Goal: Task Accomplishment & Management: Complete application form

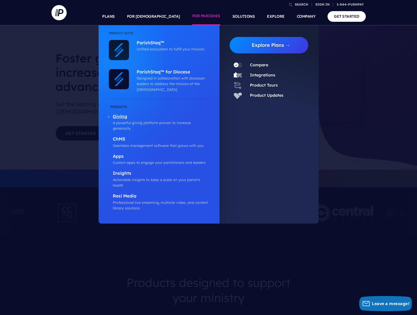
click at [123, 116] on p "Giving" at bounding box center [161, 117] width 97 height 6
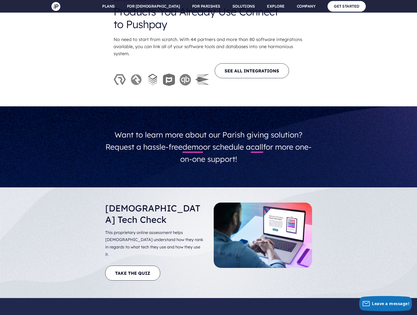
scroll to position [1871, 0]
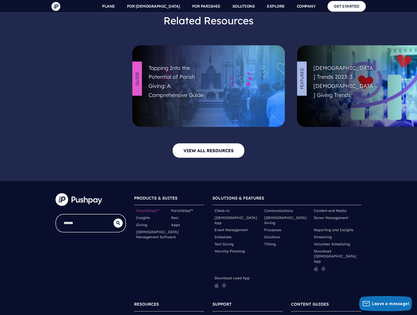
click at [145, 208] on link "ChurchStaq™" at bounding box center [147, 210] width 23 height 5
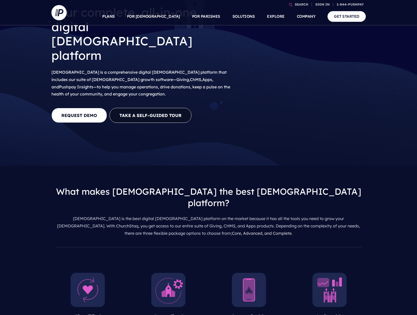
scroll to position [214, 0]
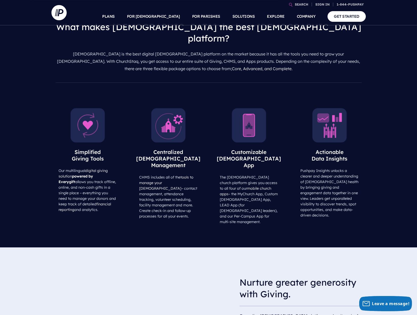
click at [165, 108] on img at bounding box center [168, 125] width 34 height 34
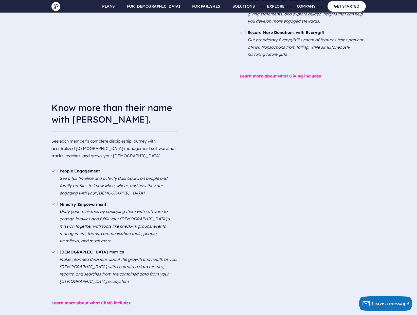
scroll to position [612, 0]
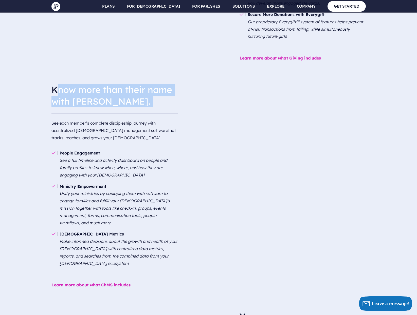
drag, startPoint x: 57, startPoint y: 46, endPoint x: 124, endPoint y: 72, distance: 71.3
click at [124, 80] on div "Know more than their name with ChMS. See each member’s complete discipleship jo…" at bounding box center [114, 111] width 126 height 63
click at [138, 113] on hr at bounding box center [114, 115] width 126 height 4
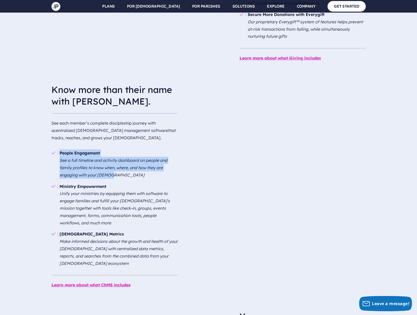
drag, startPoint x: 59, startPoint y: 105, endPoint x: 113, endPoint y: 130, distance: 59.8
click at [113, 147] on li "People Engagement See a full timeline and activity dashboard on people and fami…" at bounding box center [114, 163] width 126 height 33
click at [104, 158] on em "See a full timeline and activity dashboard on people and family profiles to kno…" at bounding box center [114, 168] width 108 height 20
drag, startPoint x: 65, startPoint y: 115, endPoint x: 171, endPoint y: 134, distance: 107.4
click at [171, 143] on ul "People Engagement See a full timeline and activity dashboard on people and fami…" at bounding box center [114, 208] width 126 height 130
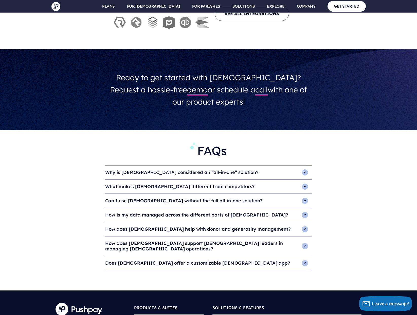
scroll to position [1985, 0]
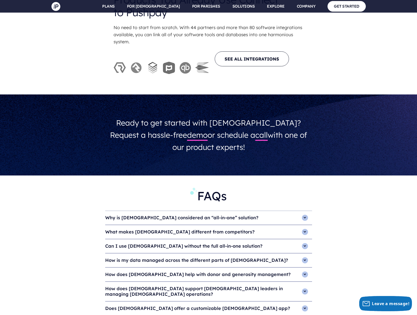
click at [302, 211] on h4 "Why is ChurchStaq considered an “all-in-one” solution?" at bounding box center [208, 218] width 207 height 14
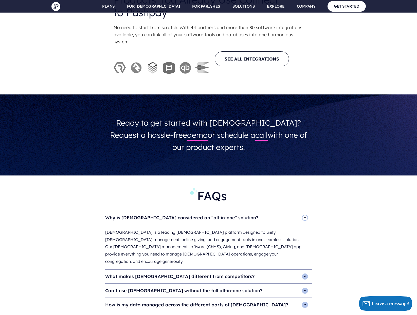
click at [302, 211] on h4 "Why is ChurchStaq considered an “all-in-one” solution?" at bounding box center [208, 218] width 207 height 14
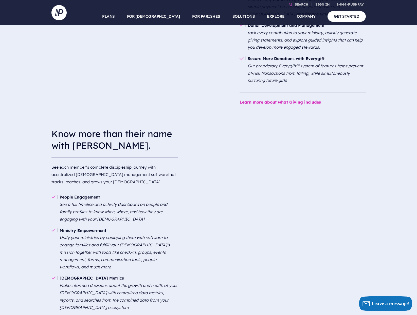
scroll to position [0, 0]
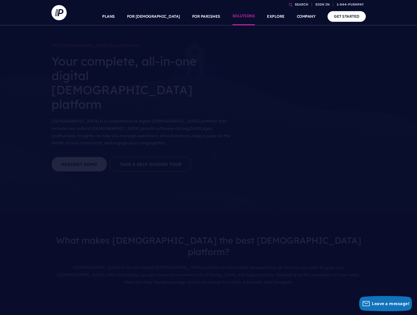
click at [248, 16] on link "SOLUTIONS" at bounding box center [243, 17] width 23 height 18
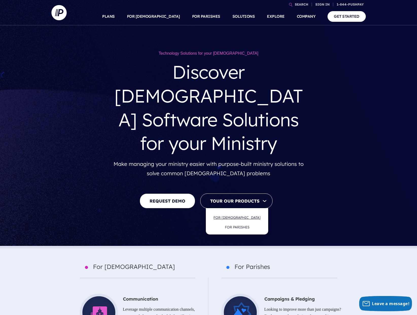
click at [238, 212] on link "FOR [DEMOGRAPHIC_DATA]" at bounding box center [236, 218] width 57 height 12
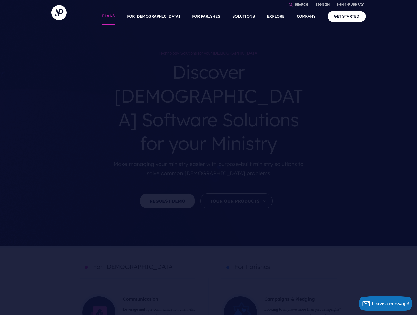
click at [115, 15] on link "PLANS" at bounding box center [108, 17] width 13 height 18
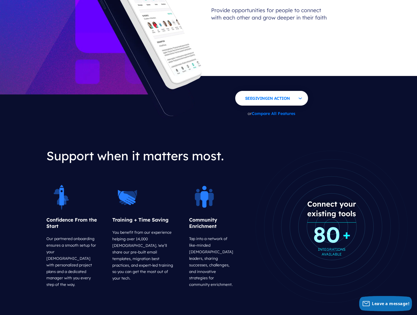
scroll to position [592, 0]
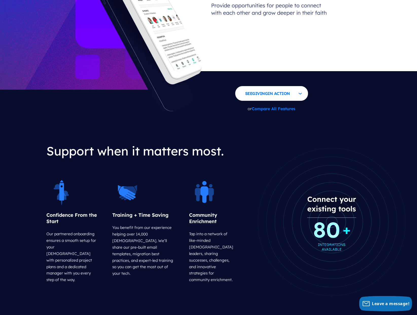
click at [305, 157] on icon at bounding box center [331, 222] width 171 height 171
click at [261, 192] on icon at bounding box center [331, 222] width 171 height 171
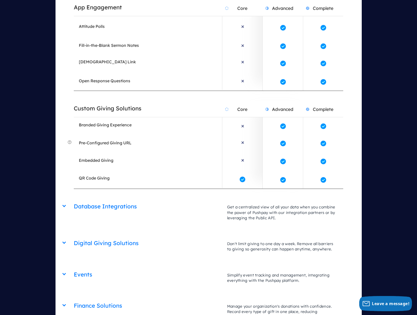
scroll to position [1135, 0]
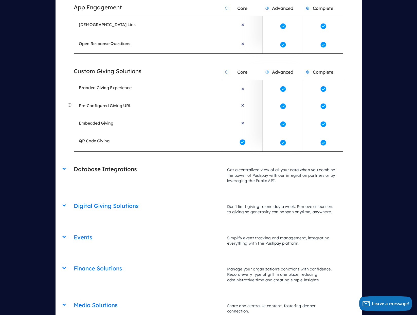
click at [119, 163] on h2 "Database Integrations" at bounding box center [148, 169] width 148 height 13
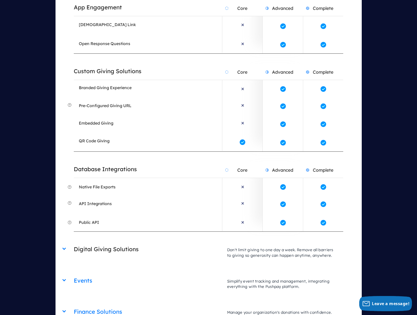
click at [113, 243] on h2 "Digital Giving Solutions" at bounding box center [148, 249] width 148 height 13
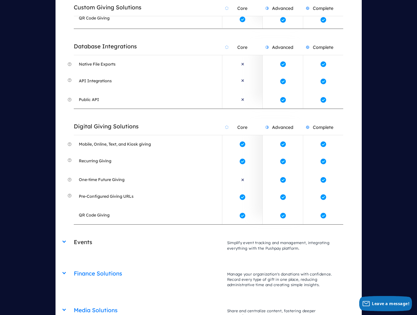
scroll to position [1311, 0]
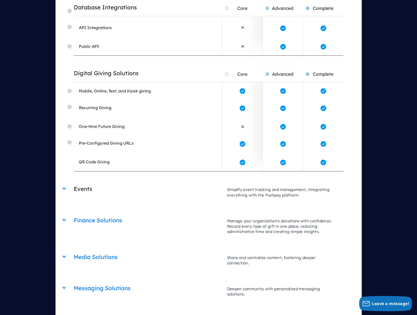
click at [84, 183] on h2 "Events" at bounding box center [148, 189] width 148 height 13
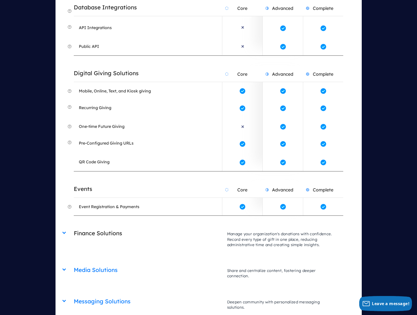
click at [115, 227] on h2 "Finance Solutions" at bounding box center [148, 233] width 148 height 13
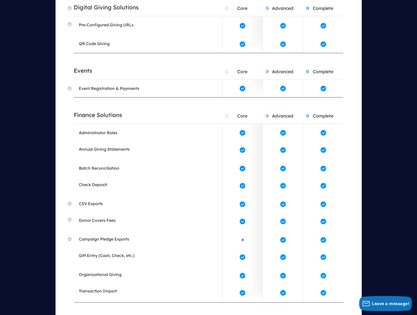
scroll to position [1430, 0]
drag, startPoint x: 61, startPoint y: 61, endPoint x: 119, endPoint y: 198, distance: 148.7
click at [119, 198] on div "Giving & Apps App Engagement Core Advanced Complete Make your ministry accessib…" at bounding box center [209, 272] width 306 height 1488
click at [153, 266] on li "Organizational Giving" at bounding box center [148, 275] width 148 height 18
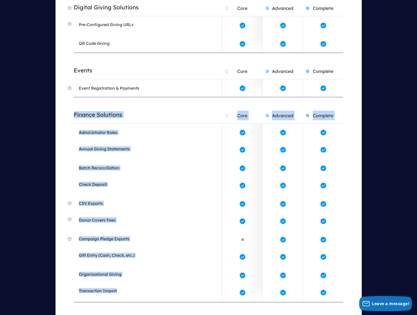
drag, startPoint x: 130, startPoint y: 245, endPoint x: 73, endPoint y: 68, distance: 185.8
click at [74, 97] on div "Finance Solutions Core Advanced Complete Manage your organization's donations w…" at bounding box center [208, 199] width 269 height 205
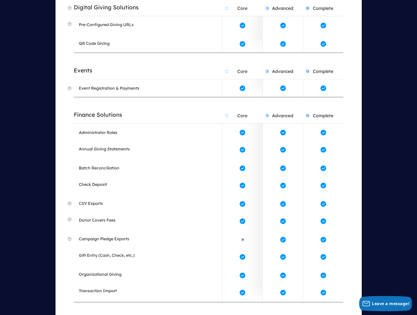
click at [61, 99] on div "Giving & Apps App Engagement Core Advanced Complete Make your ministry accessib…" at bounding box center [209, 272] width 306 height 1488
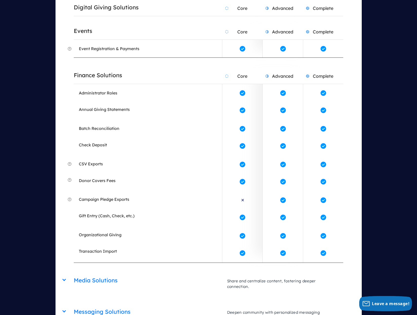
scroll to position [1565, 0]
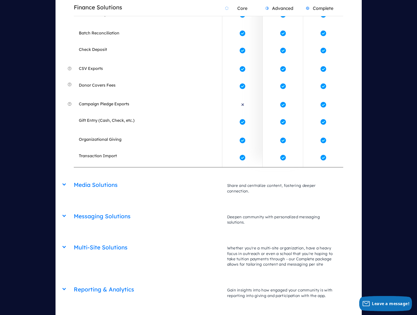
click at [74, 178] on div "Media Solutions Core Advanced Complete Share and centralize content, fostering …" at bounding box center [208, 178] width 269 height 0
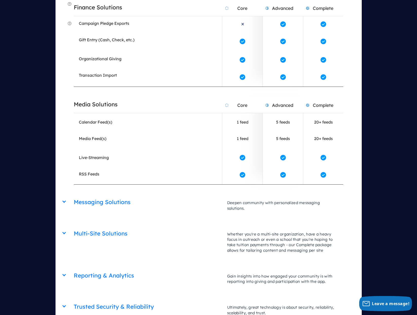
scroll to position [1676, 0]
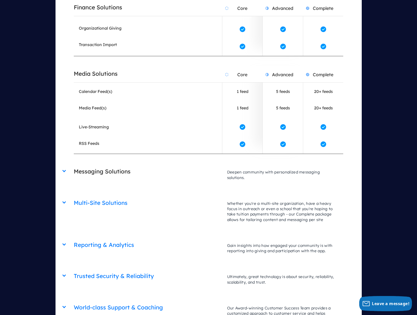
click at [104, 165] on h2 "Messaging Solutions" at bounding box center [148, 171] width 148 height 13
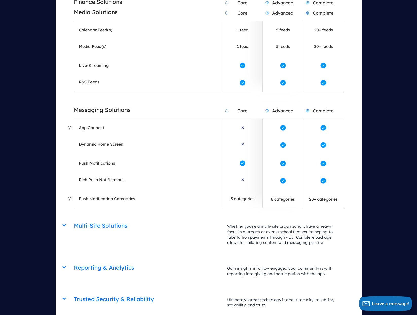
scroll to position [1738, 0]
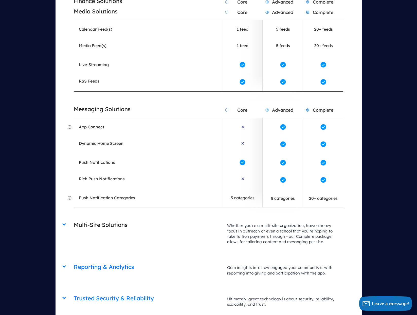
click at [88, 219] on h2 "Multi-Site Solutions" at bounding box center [148, 225] width 148 height 13
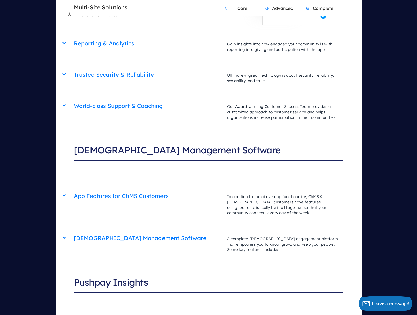
scroll to position [2074, 0]
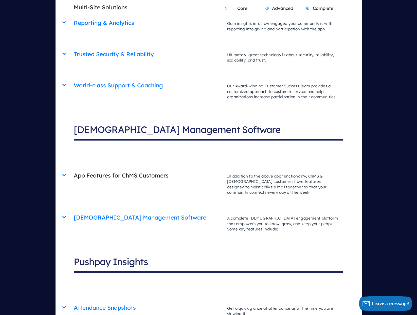
click at [144, 169] on h2 "App Features for ChMS Customers" at bounding box center [148, 175] width 148 height 13
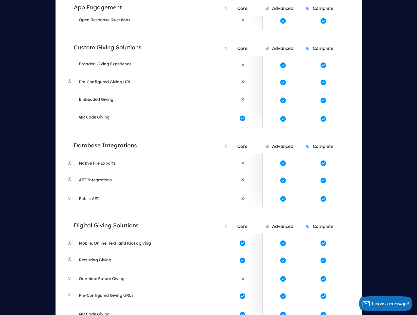
scroll to position [1167, 0]
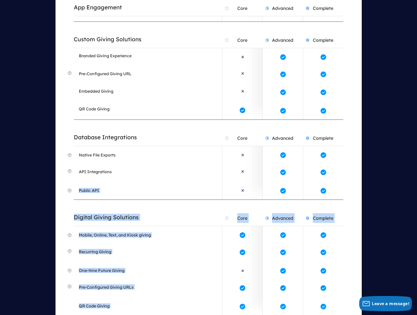
drag, startPoint x: 73, startPoint y: 141, endPoint x: 134, endPoint y: 142, distance: 61.1
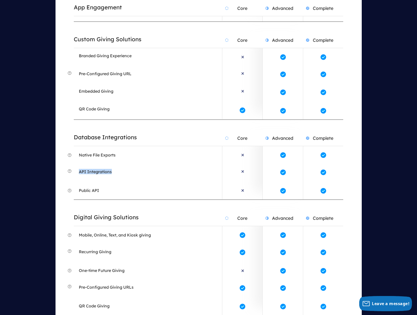
drag, startPoint x: 79, startPoint y: 125, endPoint x: 121, endPoint y: 126, distance: 42.1
click at [121, 164] on li "API Integrations" at bounding box center [148, 173] width 148 height 18
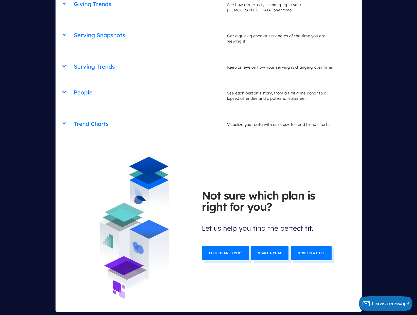
scroll to position [2545, 0]
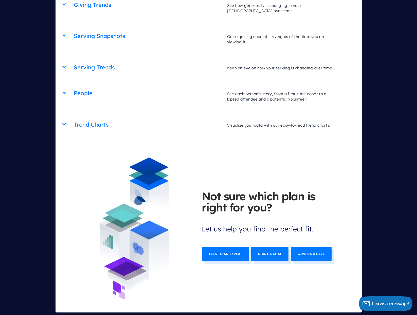
click at [265, 247] on link "Start a chat" at bounding box center [269, 254] width 37 height 14
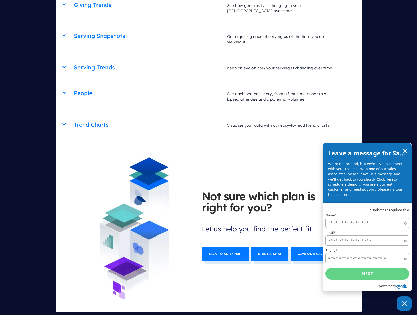
click at [404, 285] on icon "Powered by Olark" at bounding box center [401, 286] width 10 height 3
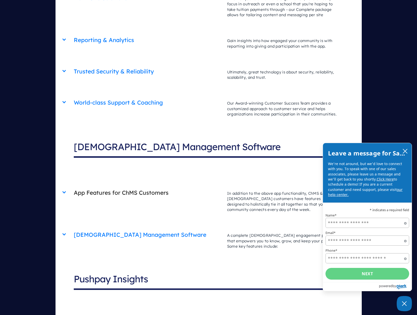
scroll to position [1513, 0]
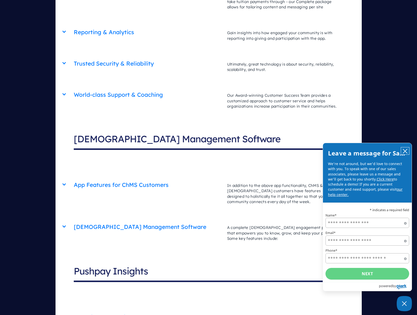
click at [406, 150] on icon "close chatbox" at bounding box center [405, 151] width 4 height 4
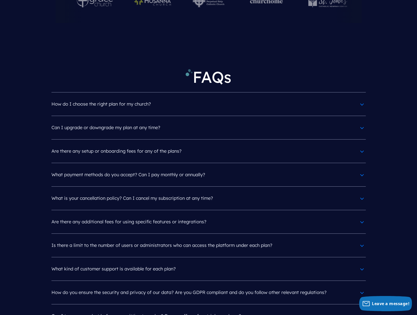
scroll to position [2569, 0]
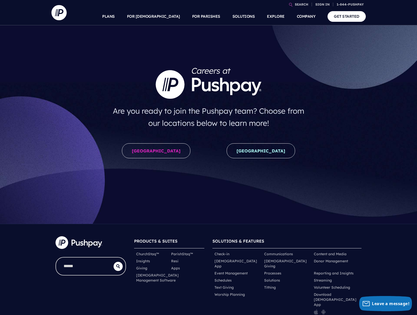
drag, startPoint x: 264, startPoint y: 152, endPoint x: 346, endPoint y: 160, distance: 82.5
click at [264, 152] on link "New Zealand" at bounding box center [261, 150] width 68 height 15
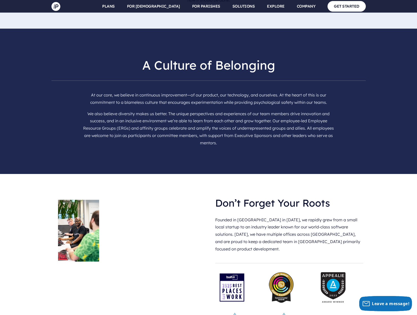
scroll to position [791, 0]
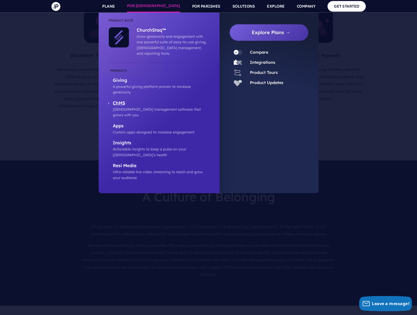
click at [120, 100] on p "ChMS" at bounding box center [161, 103] width 97 height 6
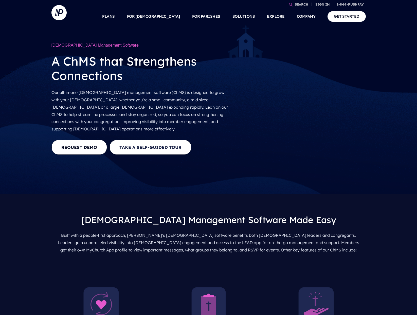
click at [161, 141] on button "Take a Self-guided Tour" at bounding box center [150, 147] width 82 height 15
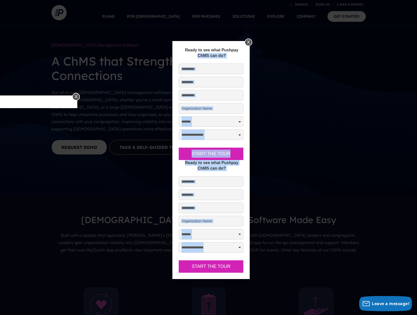
drag, startPoint x: 178, startPoint y: 58, endPoint x: 233, endPoint y: 259, distance: 208.2
click at [229, 262] on div "**********" at bounding box center [211, 160] width 72 height 233
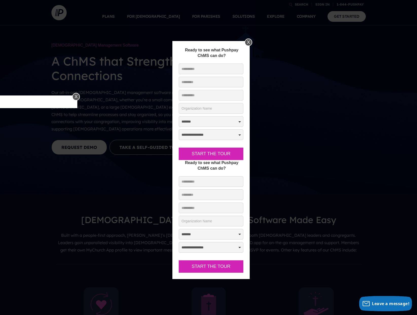
click at [247, 40] on div "X" at bounding box center [249, 43] width 8 height 8
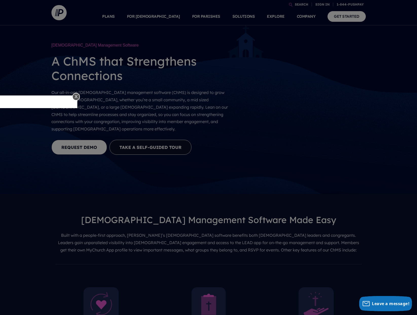
click at [78, 96] on div "X" at bounding box center [76, 97] width 8 height 8
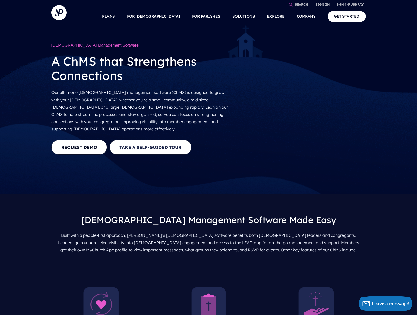
click at [171, 140] on button "Take a Self-guided Tour" at bounding box center [150, 147] width 82 height 15
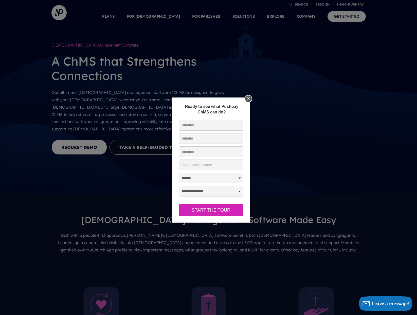
click at [205, 126] on input "* First Name:" at bounding box center [211, 125] width 65 height 11
type input "********"
click at [199, 134] on input "* Last Name:" at bounding box center [211, 138] width 65 height 11
type input "******"
click at [195, 152] on input "* Work Email" at bounding box center [211, 151] width 65 height 11
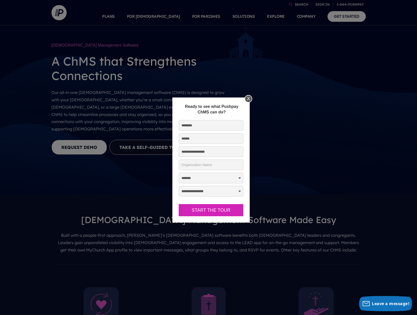
type input "**********"
click at [198, 166] on input "* Organization Name" at bounding box center [211, 165] width 65 height 11
type input "rtyretyert"
click at [199, 176] on select "**********" at bounding box center [211, 178] width 65 height 11
select select "**********"
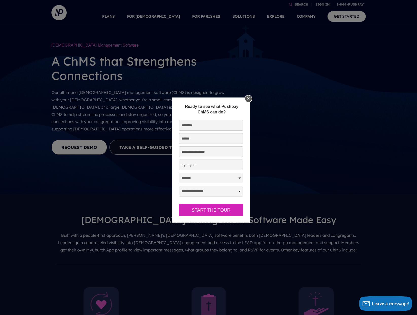
click at [179, 173] on select "**********" at bounding box center [211, 178] width 65 height 11
click at [197, 191] on select "**********" at bounding box center [211, 191] width 65 height 11
select select "*******"
click at [179, 186] on select "**********" at bounding box center [211, 191] width 65 height 11
click at [206, 212] on button "Start the Tour" at bounding box center [211, 210] width 65 height 12
